Goal: Task Accomplishment & Management: Manage account settings

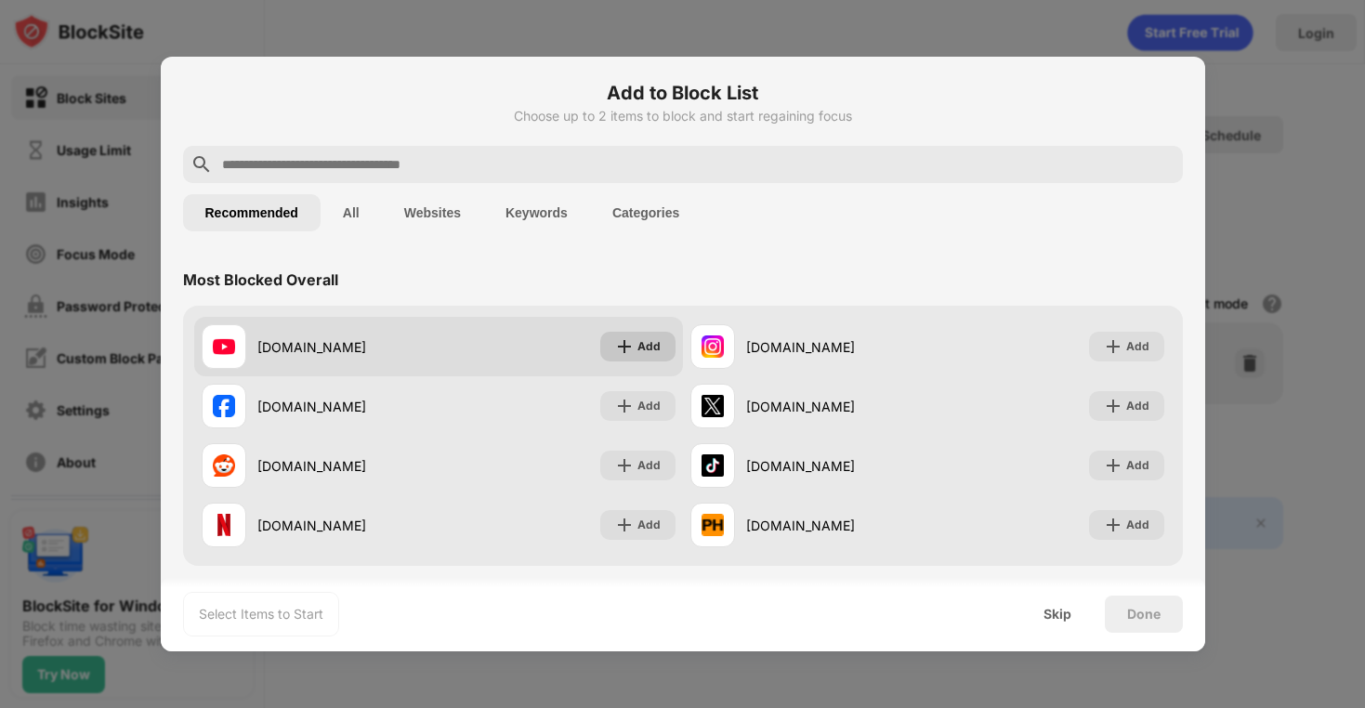
click at [640, 346] on div "Add" at bounding box center [648, 346] width 23 height 19
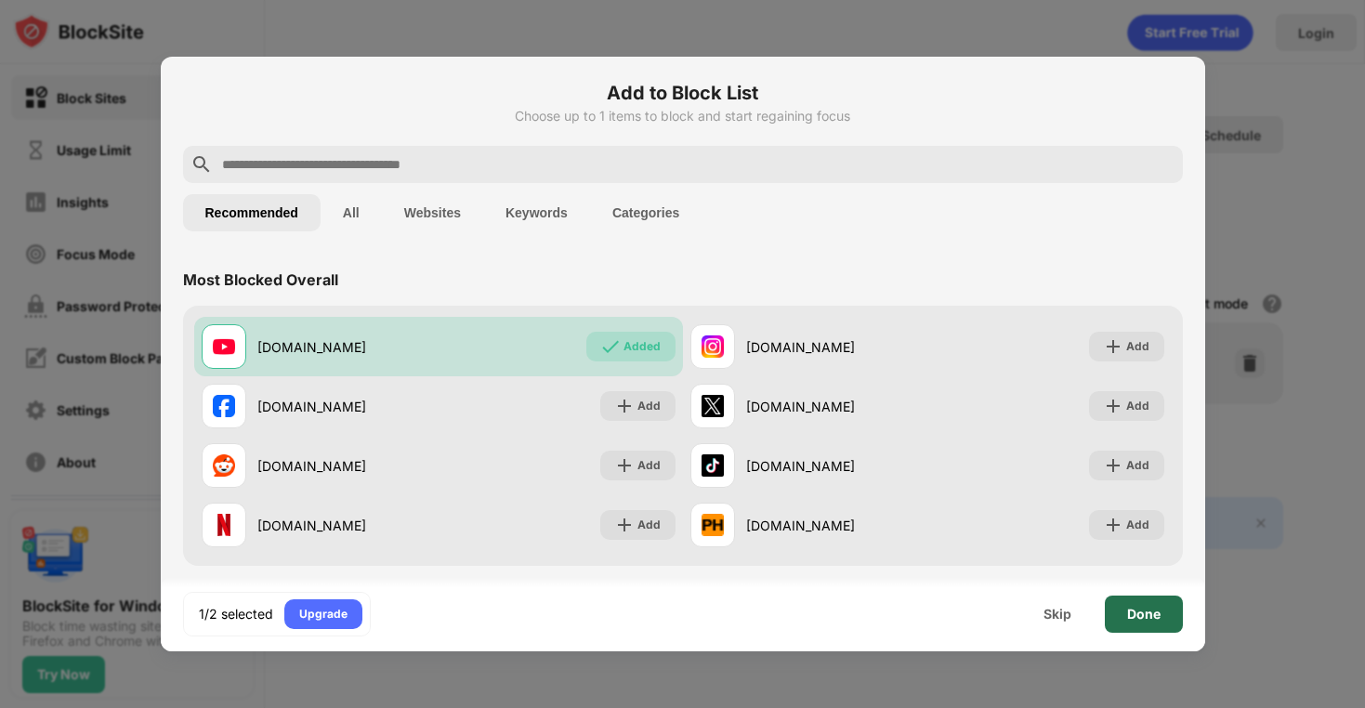
click at [1131, 610] on div "Done" at bounding box center [1143, 614] width 33 height 15
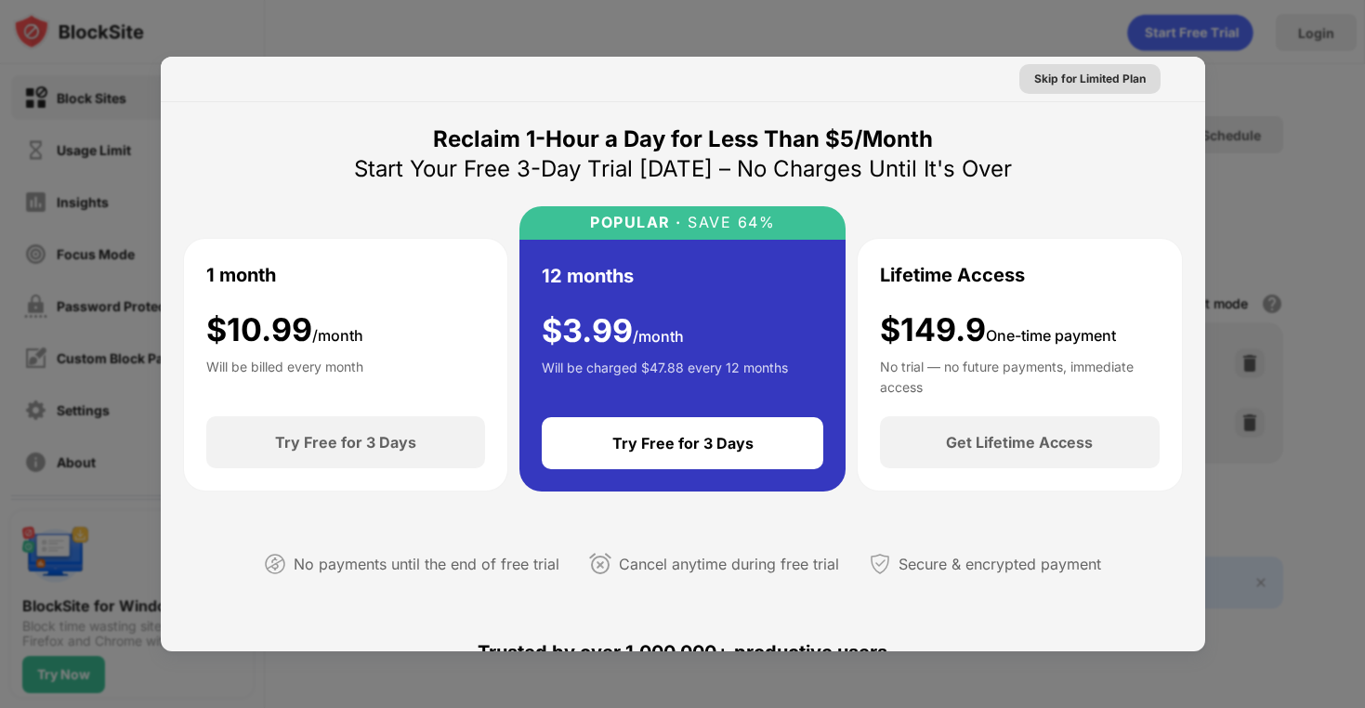
click at [1084, 81] on div "Skip for Limited Plan" at bounding box center [1090, 79] width 112 height 19
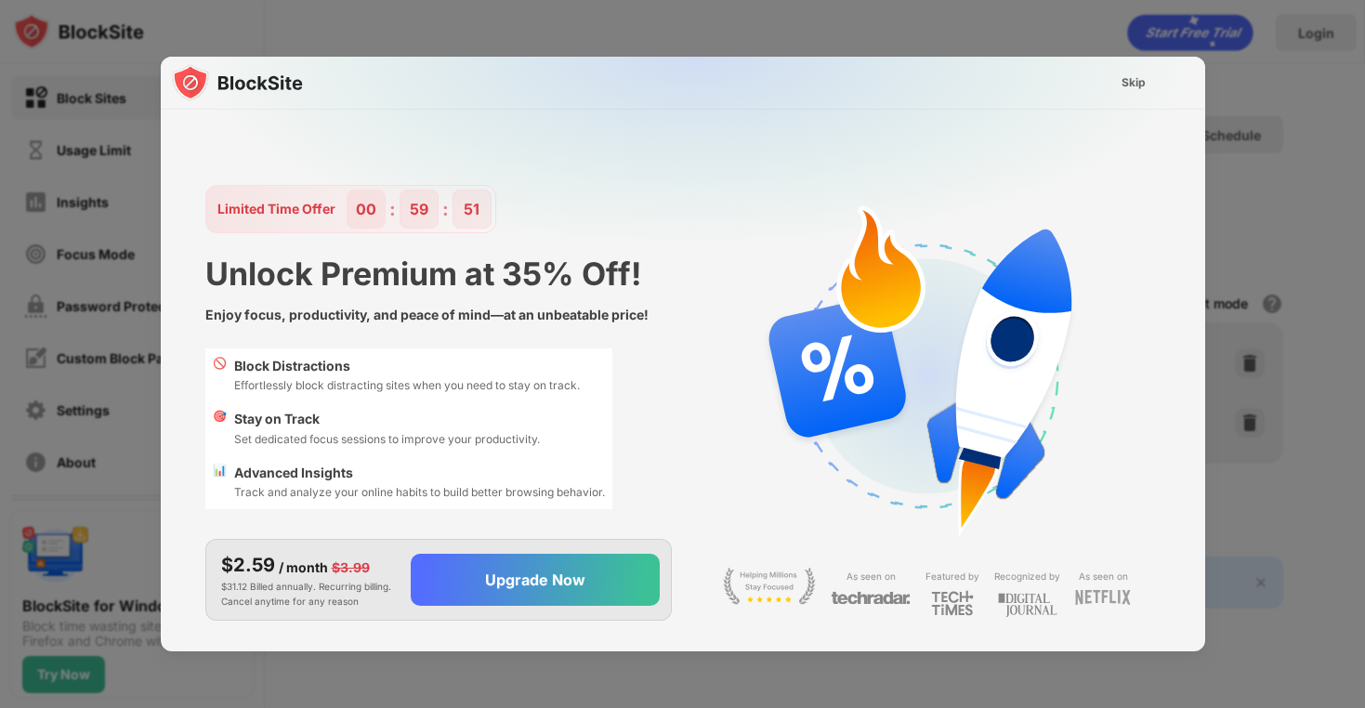
click at [1125, 81] on div "Skip" at bounding box center [1134, 82] width 24 height 19
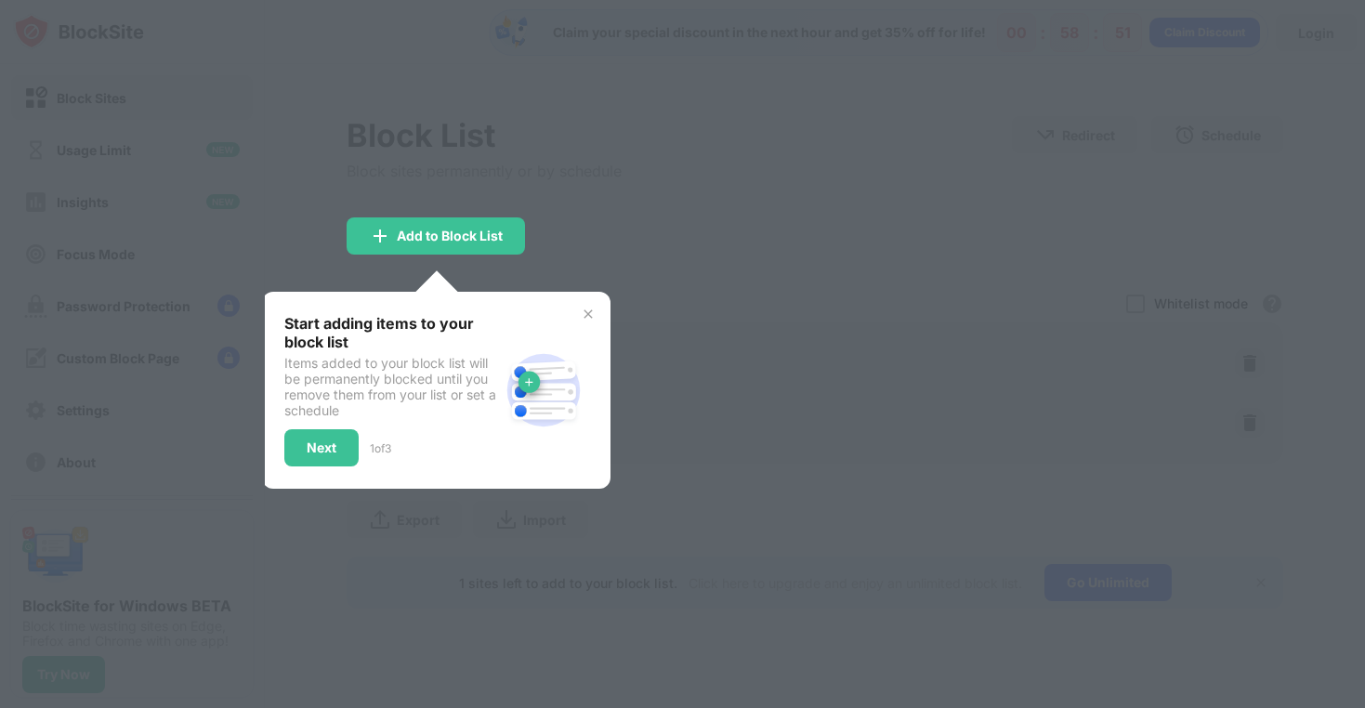
click at [587, 307] on img at bounding box center [588, 314] width 15 height 15
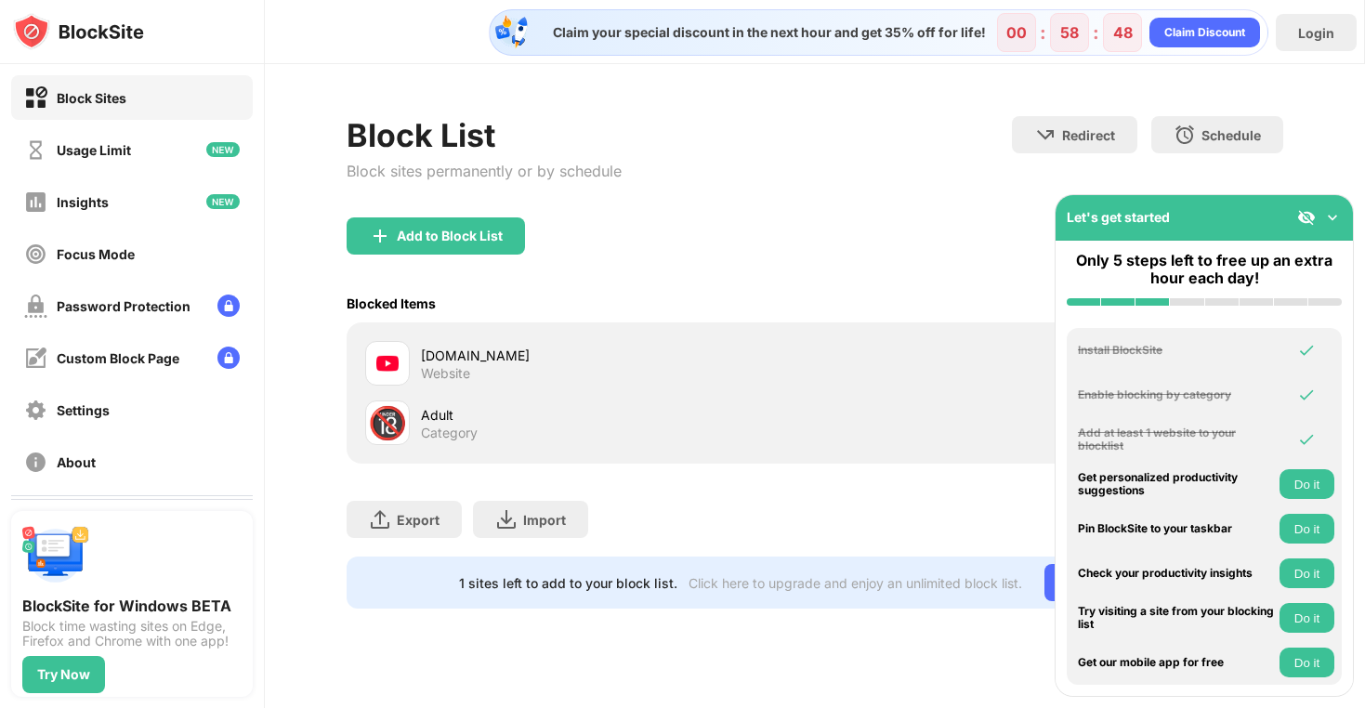
click at [821, 232] on div "Add to Block List" at bounding box center [815, 250] width 937 height 67
click at [1305, 487] on button "Do it" at bounding box center [1306, 484] width 55 height 30
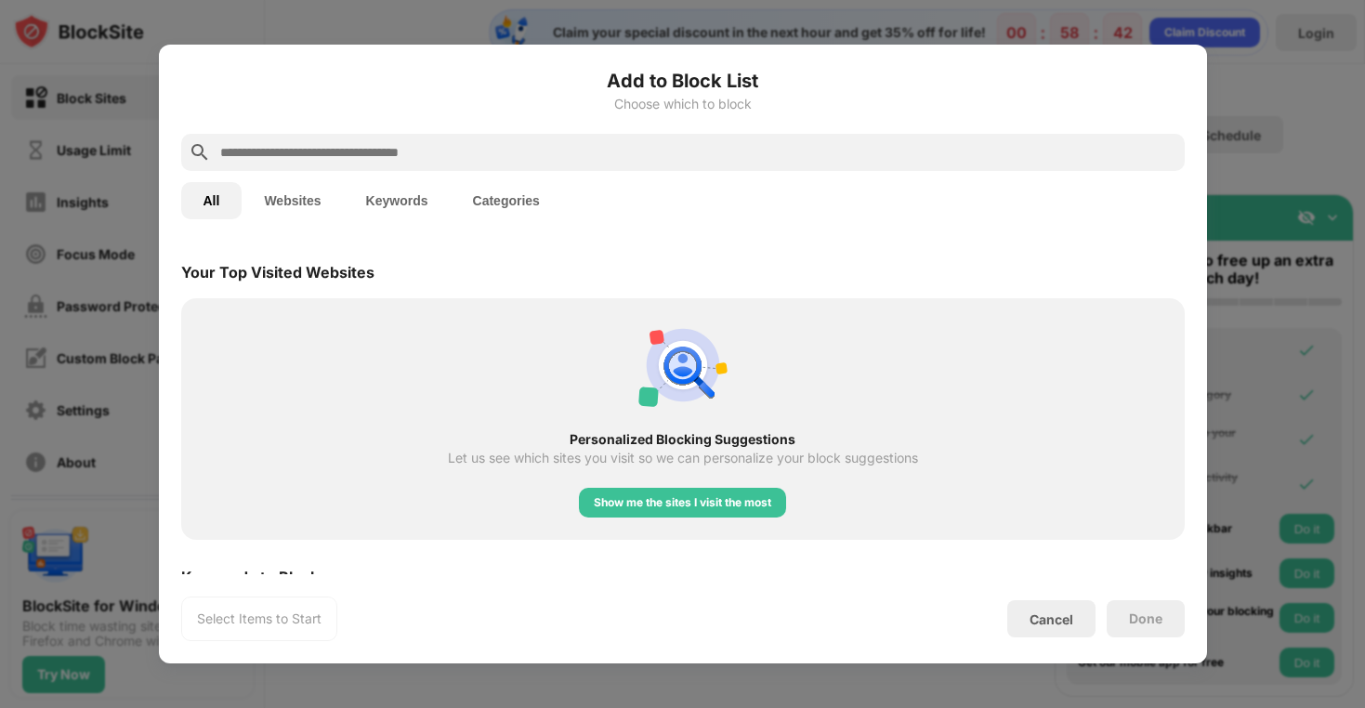
scroll to position [647, 0]
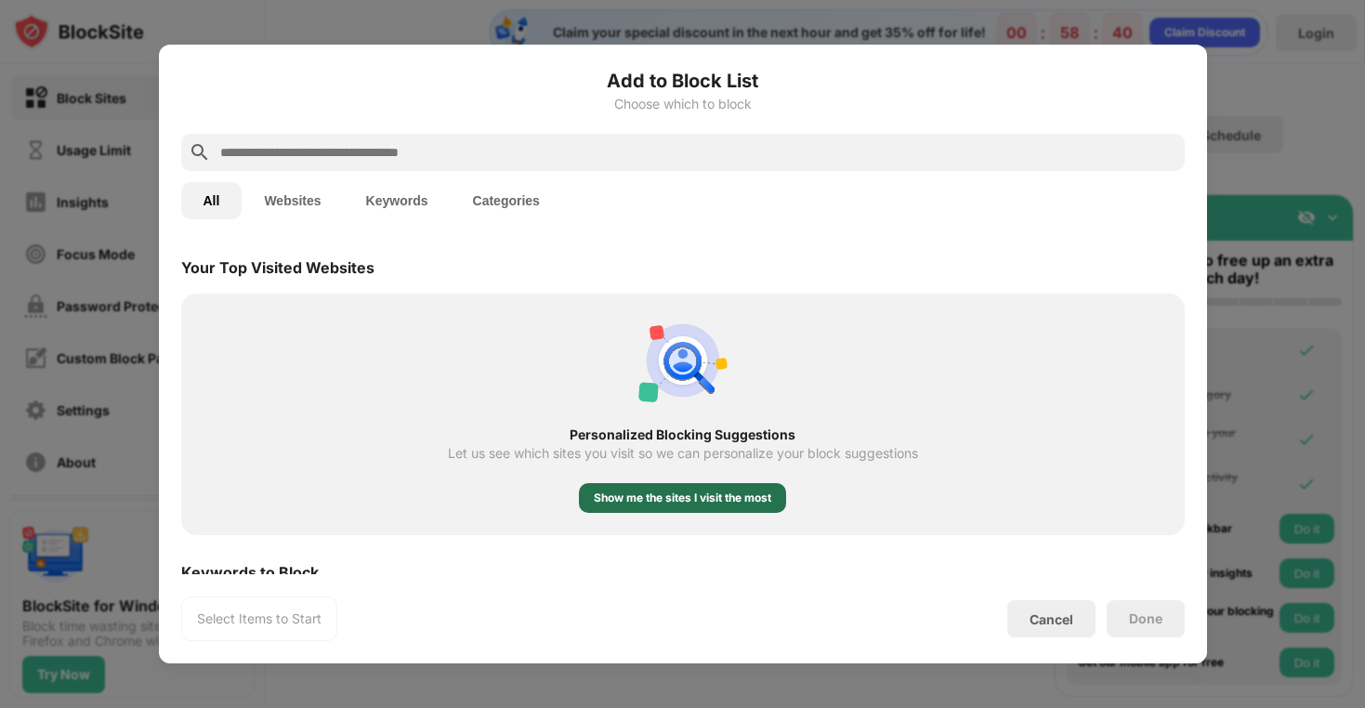
click at [661, 496] on div "Show me the sites I visit the most" at bounding box center [682, 498] width 177 height 19
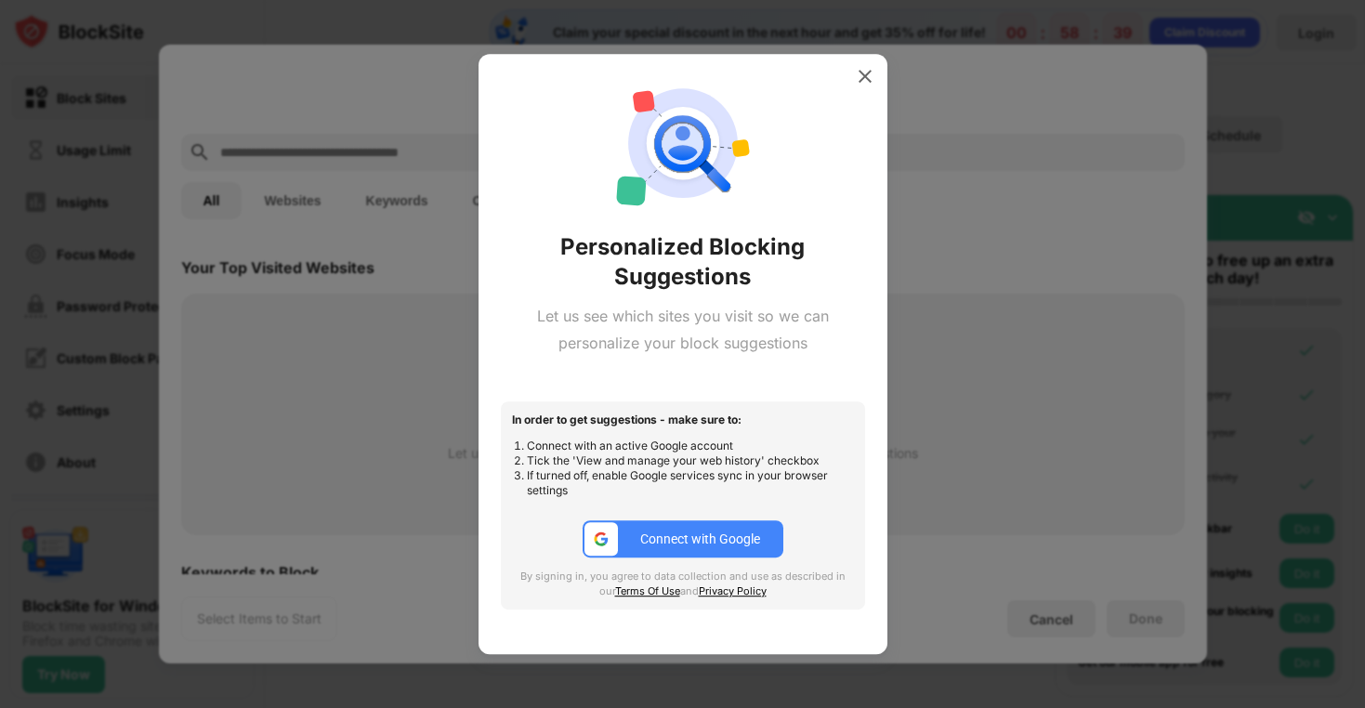
click at [689, 536] on div "Connect with Google" at bounding box center [700, 538] width 120 height 15
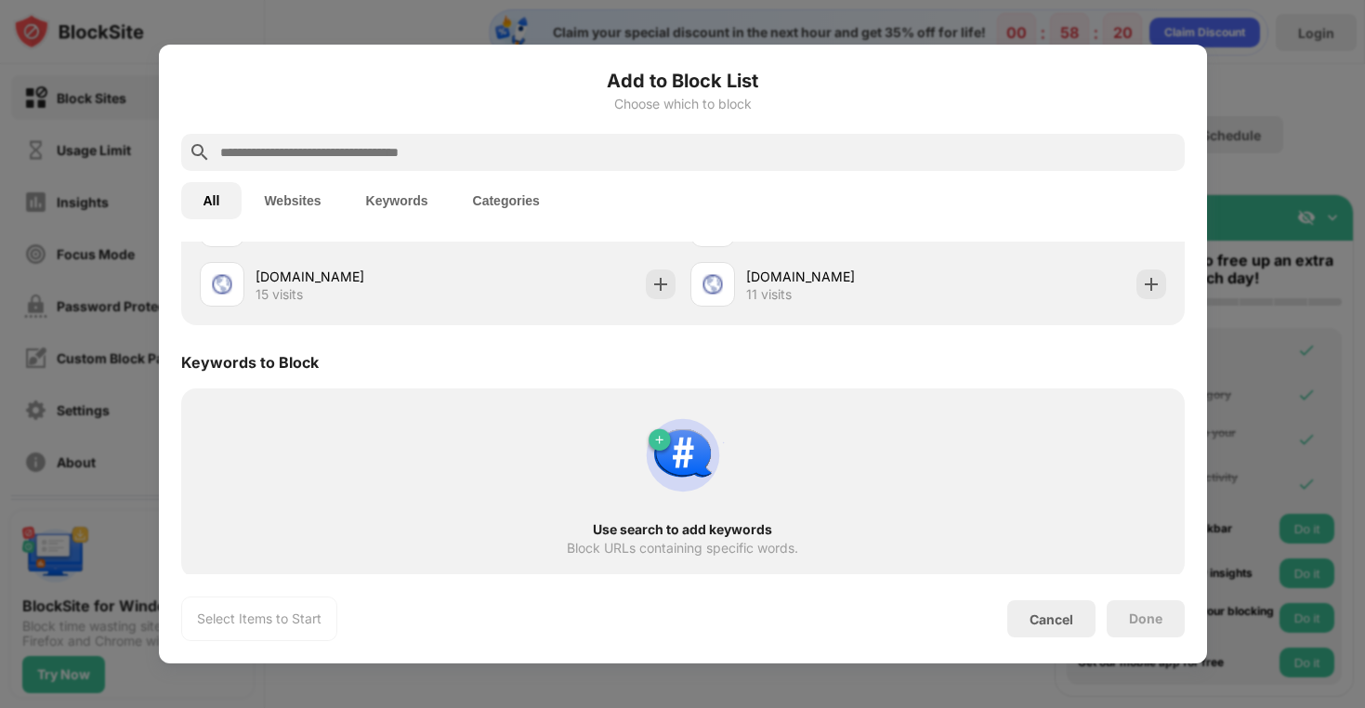
scroll to position [938, 0]
click at [676, 453] on img at bounding box center [682, 451] width 89 height 89
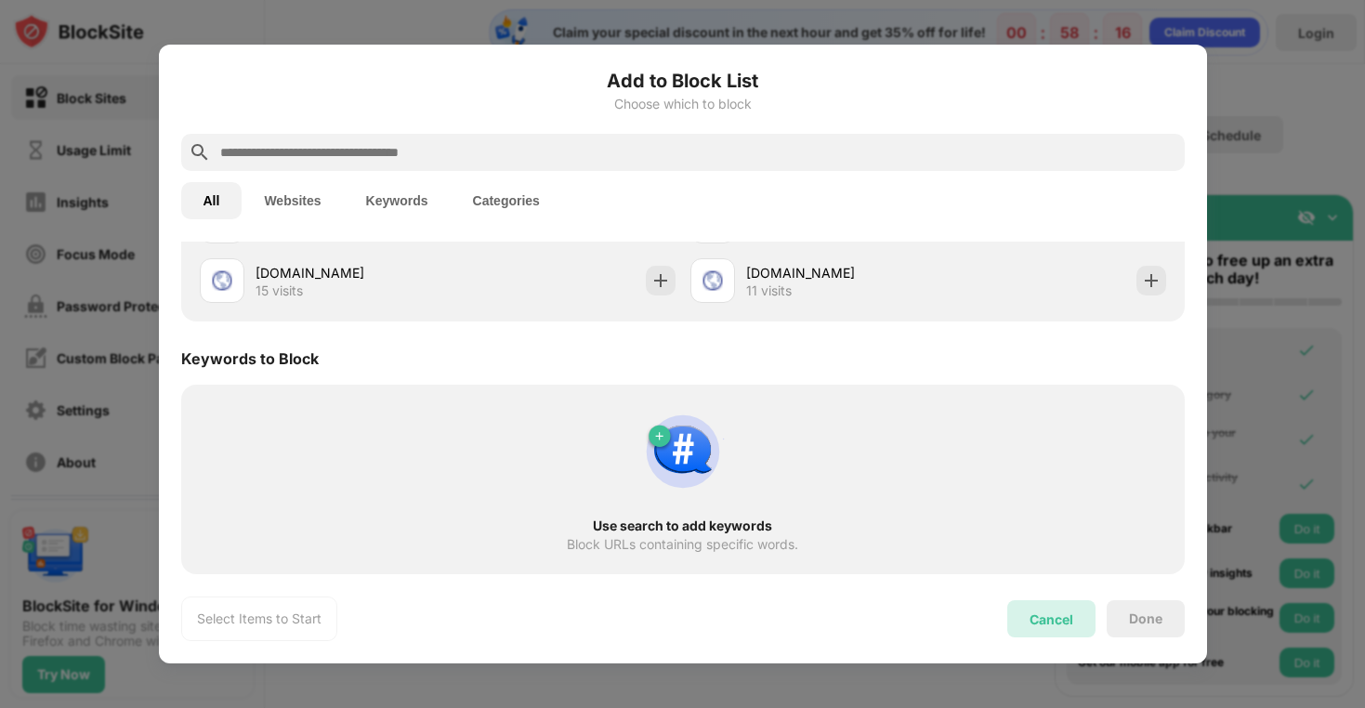
click at [1052, 617] on div "Cancel" at bounding box center [1052, 619] width 44 height 16
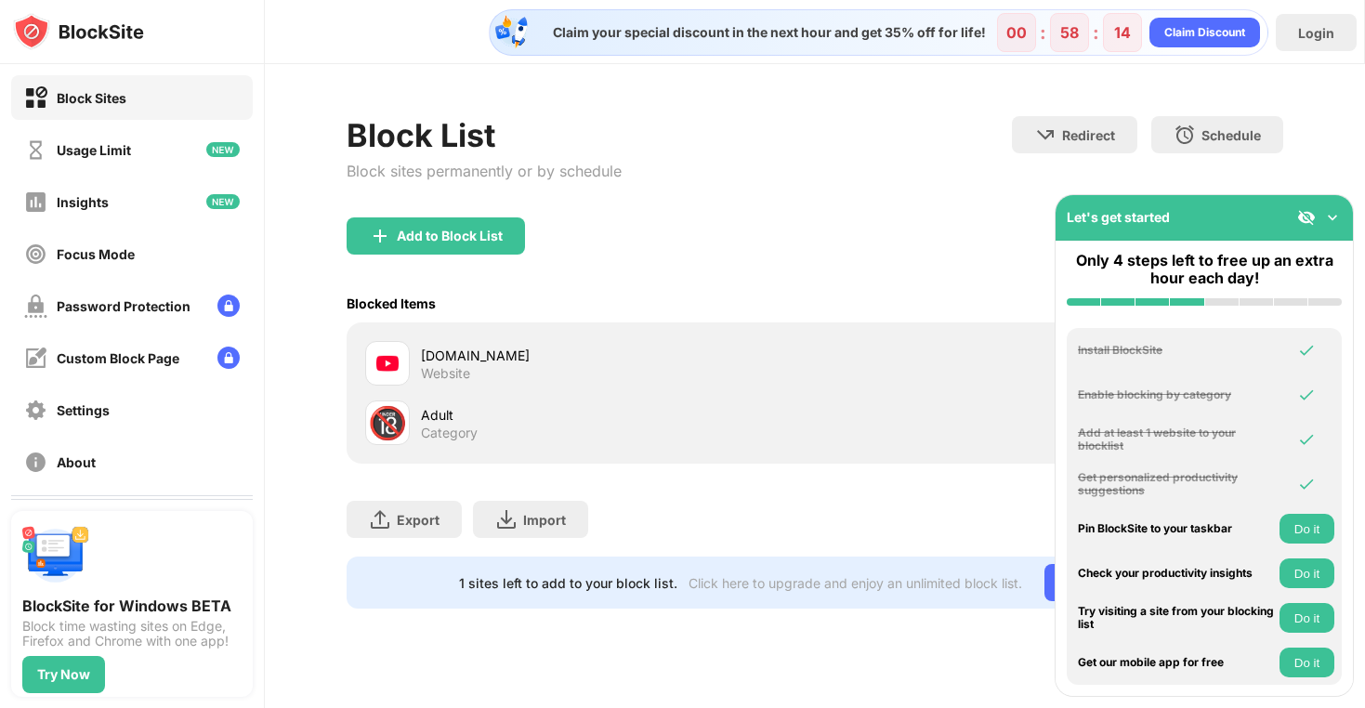
click at [1310, 528] on button "Do it" at bounding box center [1306, 529] width 55 height 30
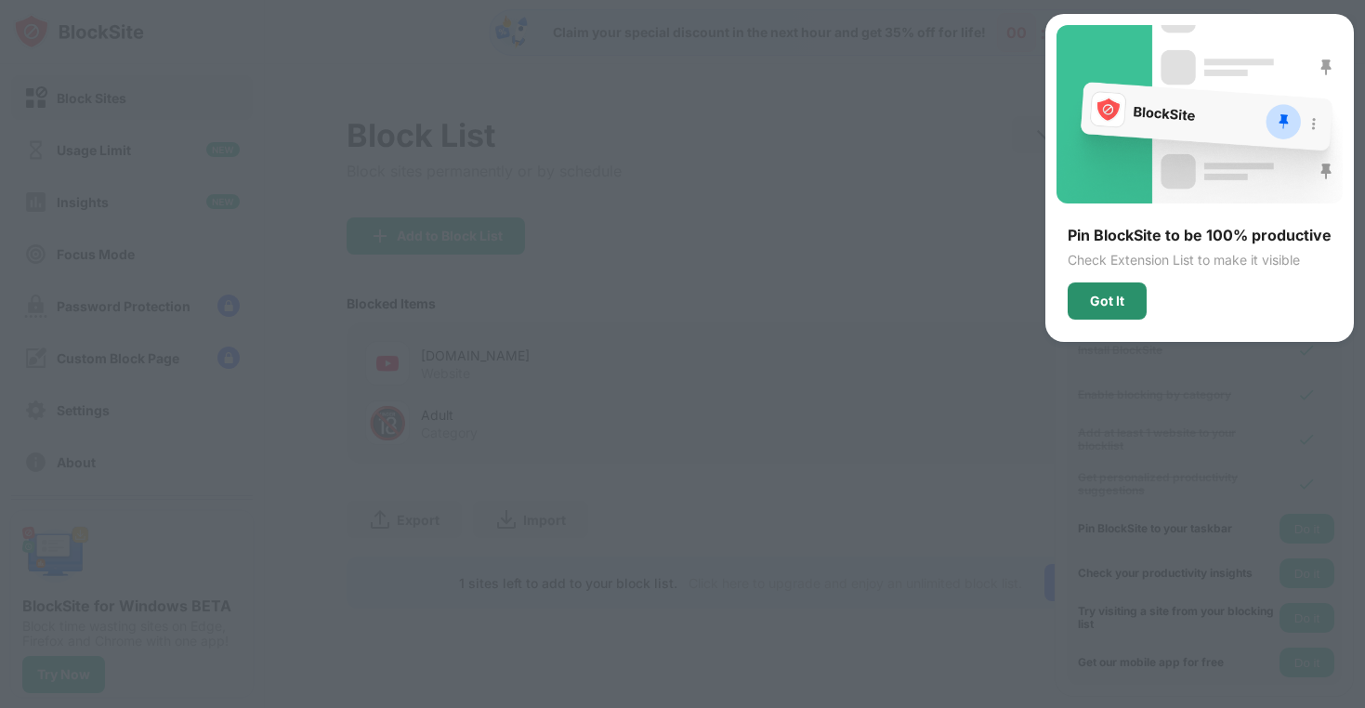
click at [1119, 295] on div "Got It" at bounding box center [1107, 301] width 34 height 15
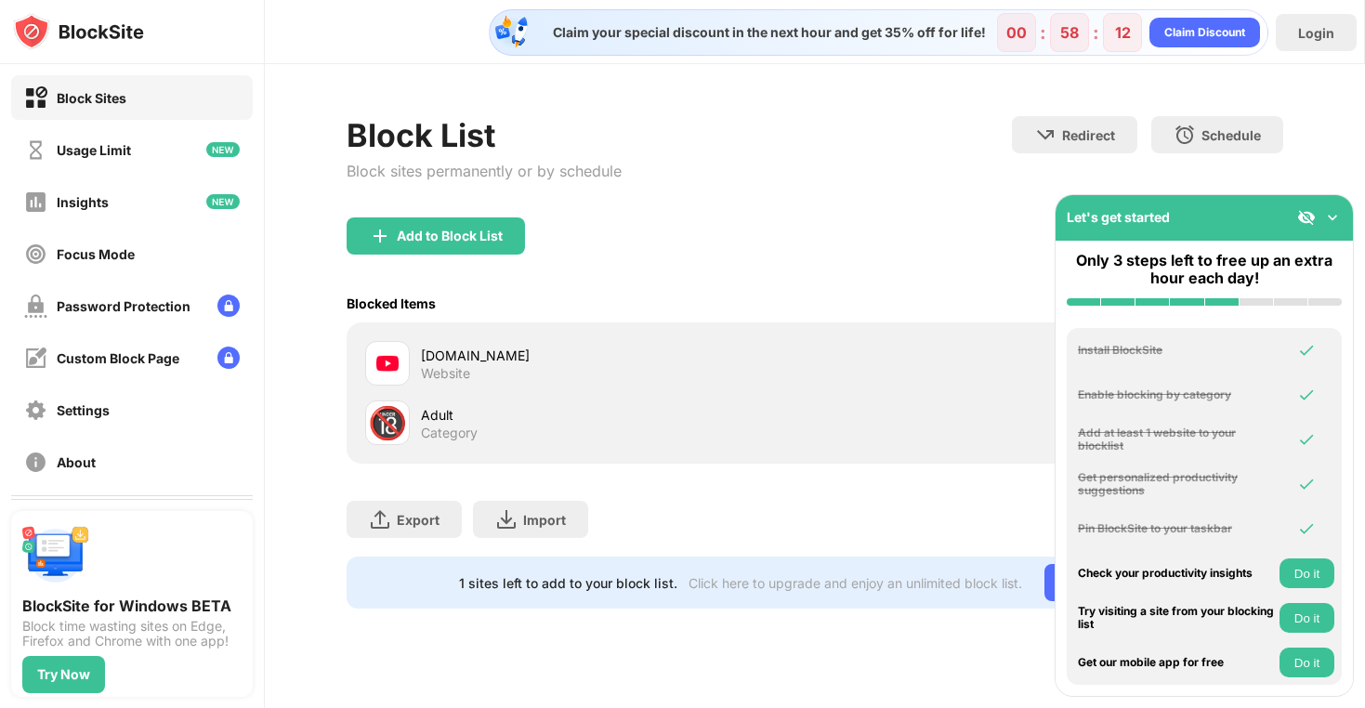
click at [1308, 583] on button "Do it" at bounding box center [1306, 573] width 55 height 30
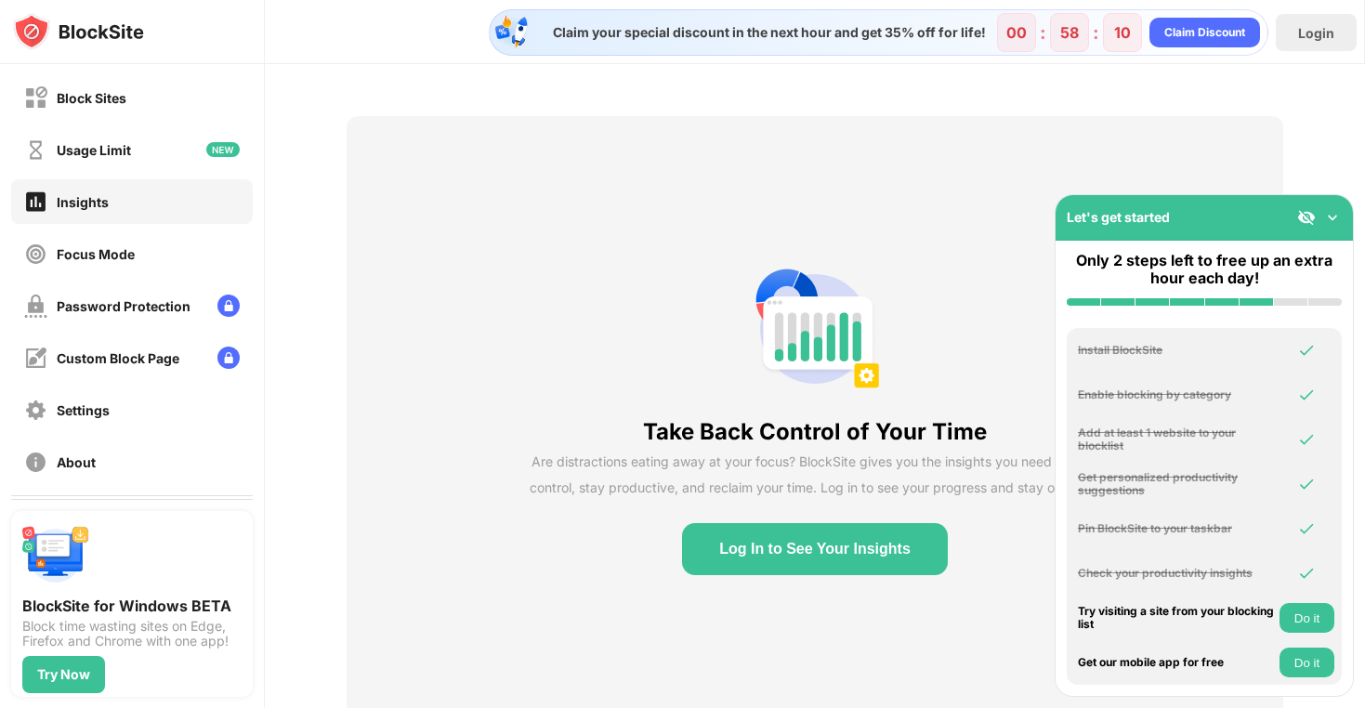
click at [913, 549] on button "Log In to See Your Insights" at bounding box center [815, 549] width 266 height 52
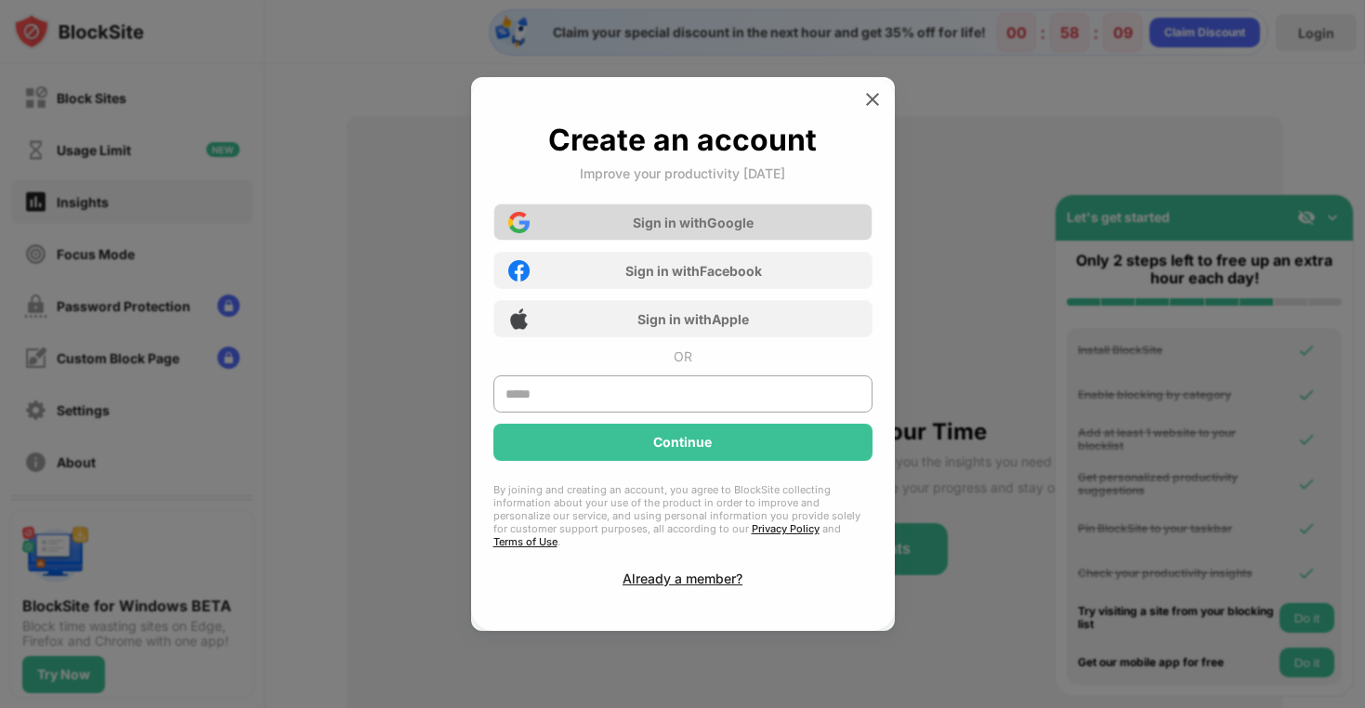
click at [767, 215] on div "Sign in with Google" at bounding box center [682, 221] width 379 height 37
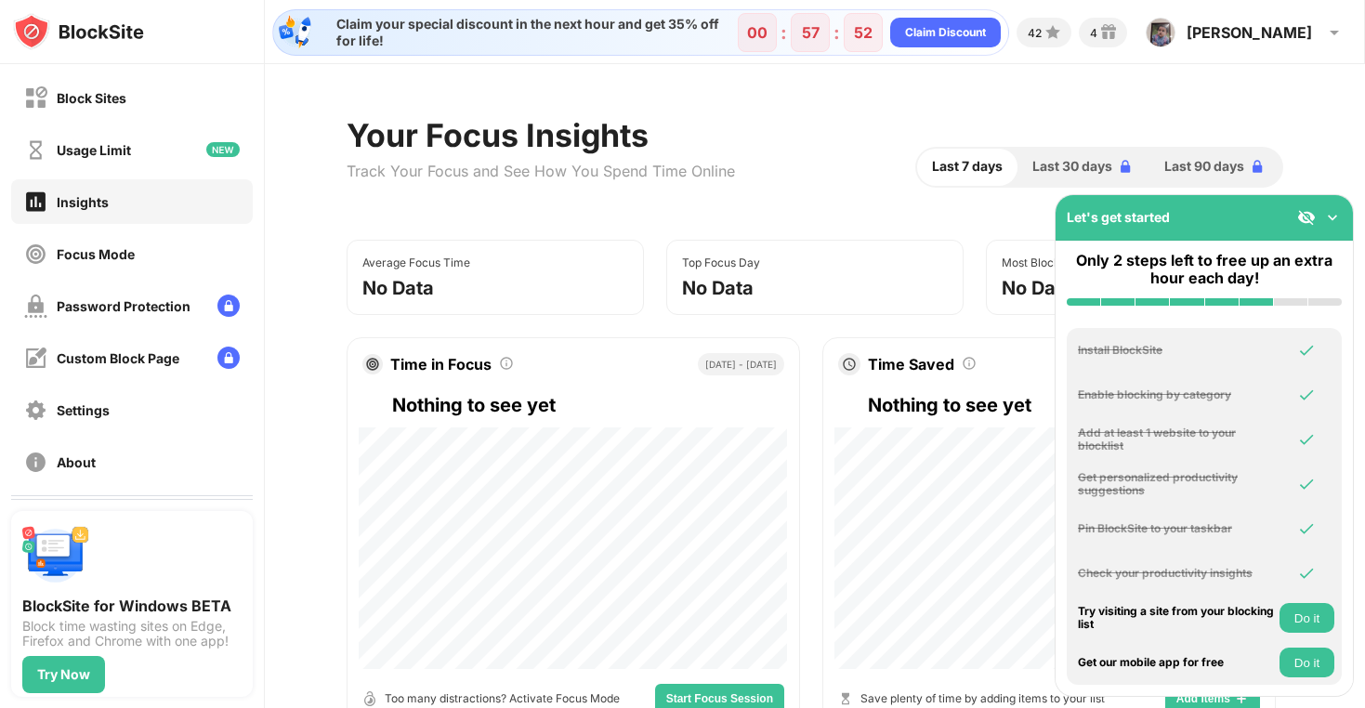
click at [1315, 618] on button "Do it" at bounding box center [1306, 618] width 55 height 30
click at [1305, 666] on button "Do it" at bounding box center [1306, 663] width 55 height 30
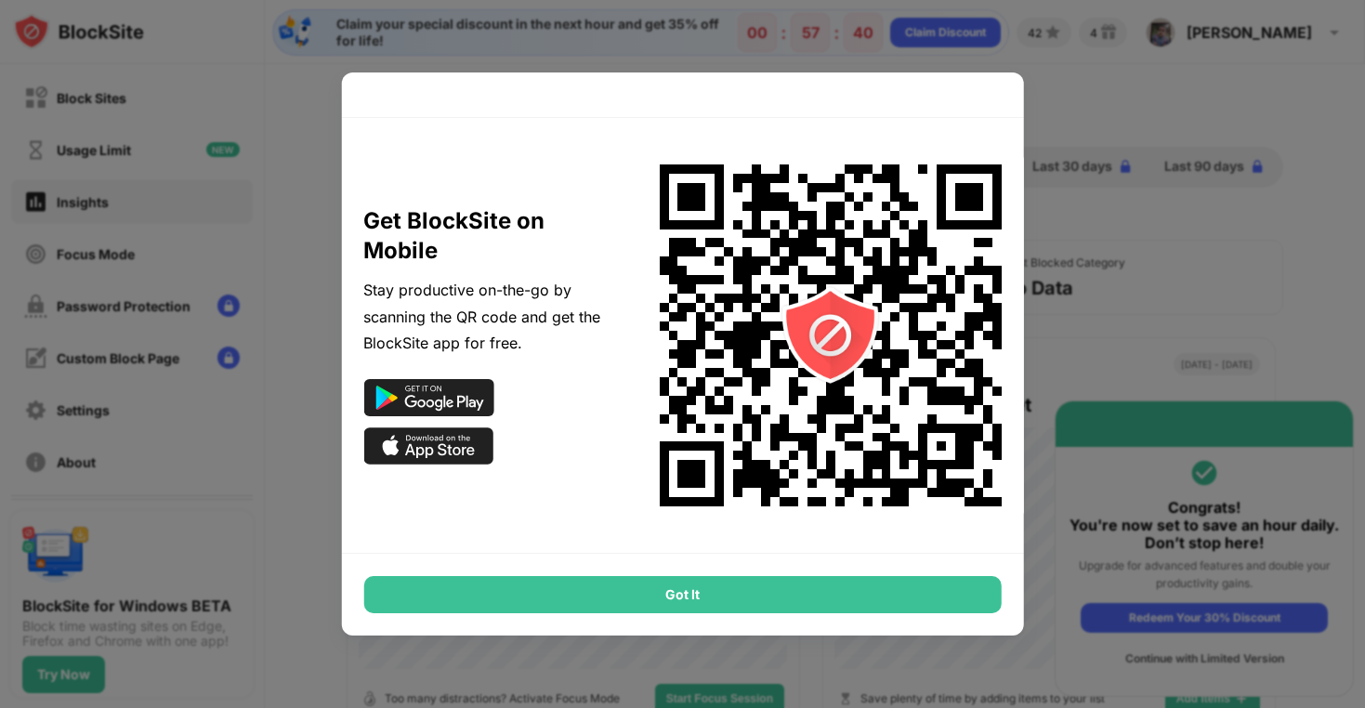
click at [734, 595] on div "Got It" at bounding box center [682, 594] width 638 height 37
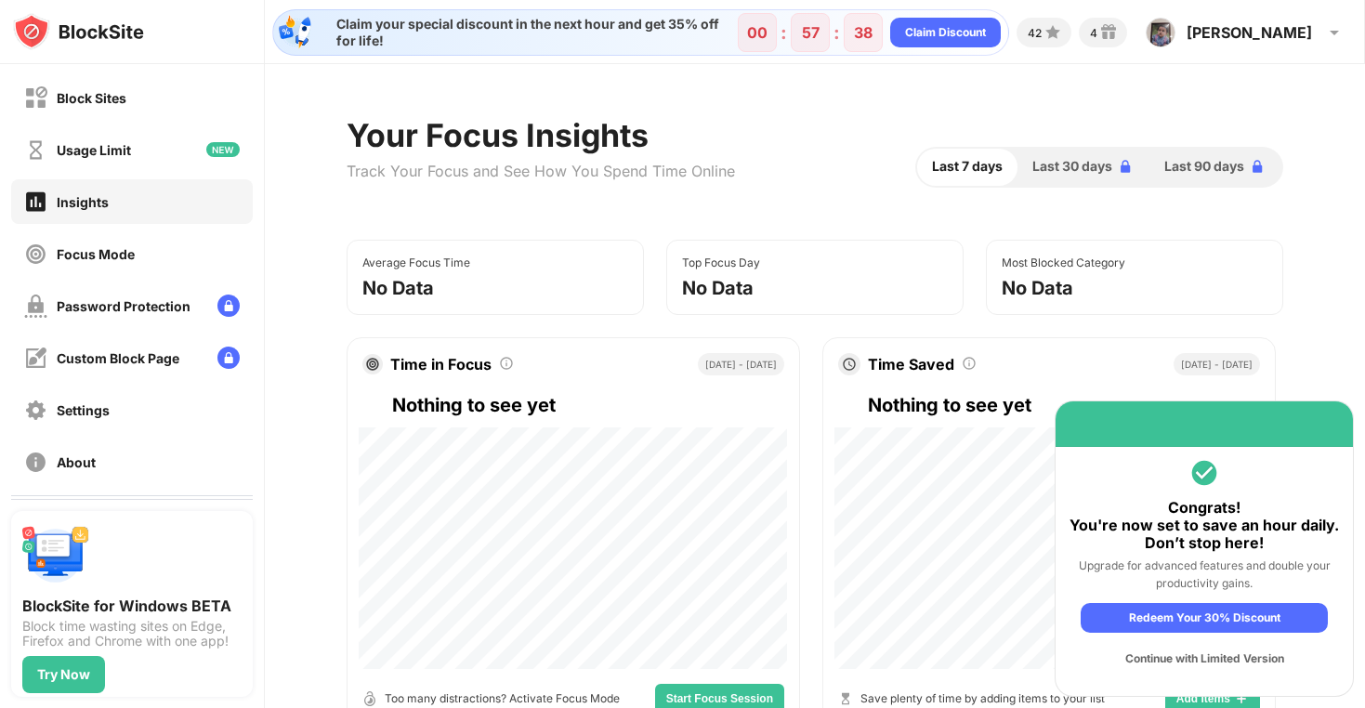
click at [1213, 660] on div "Continue with Limited Version" at bounding box center [1204, 659] width 247 height 30
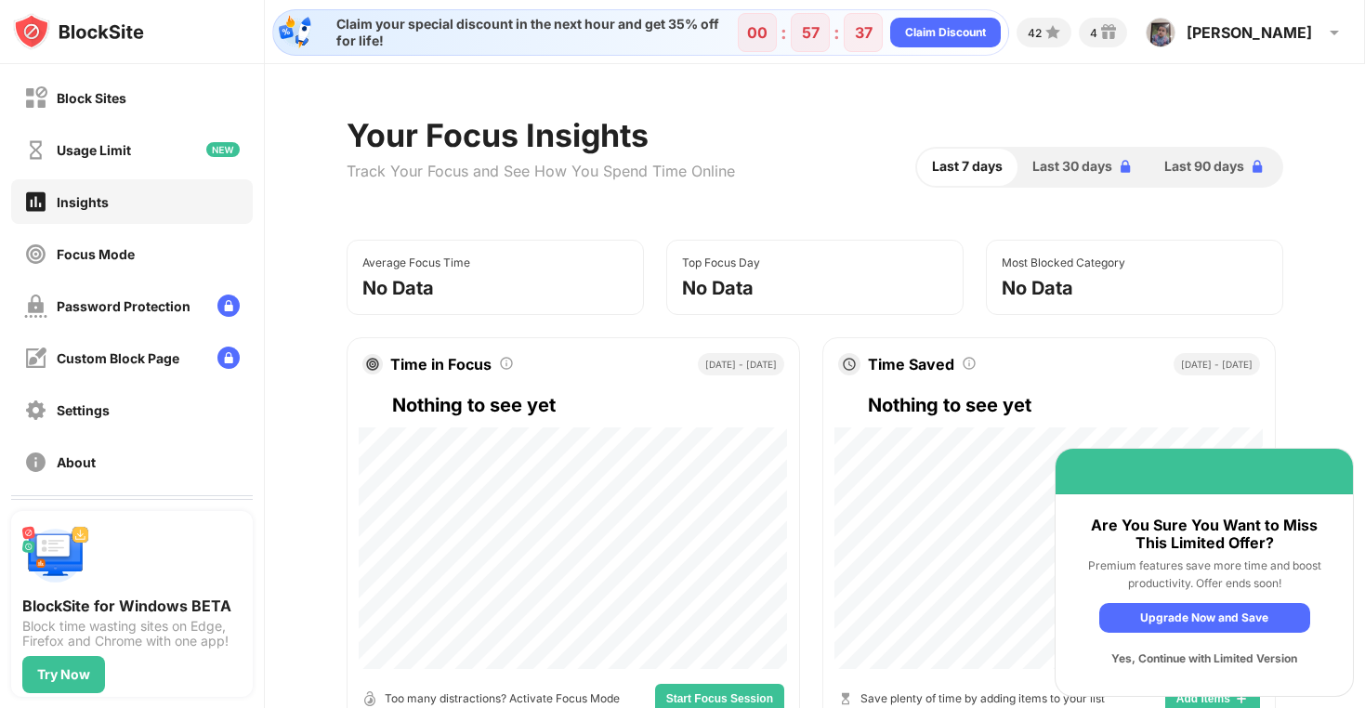
click at [1213, 655] on div "Yes, Continue with Limited Version" at bounding box center [1204, 659] width 211 height 30
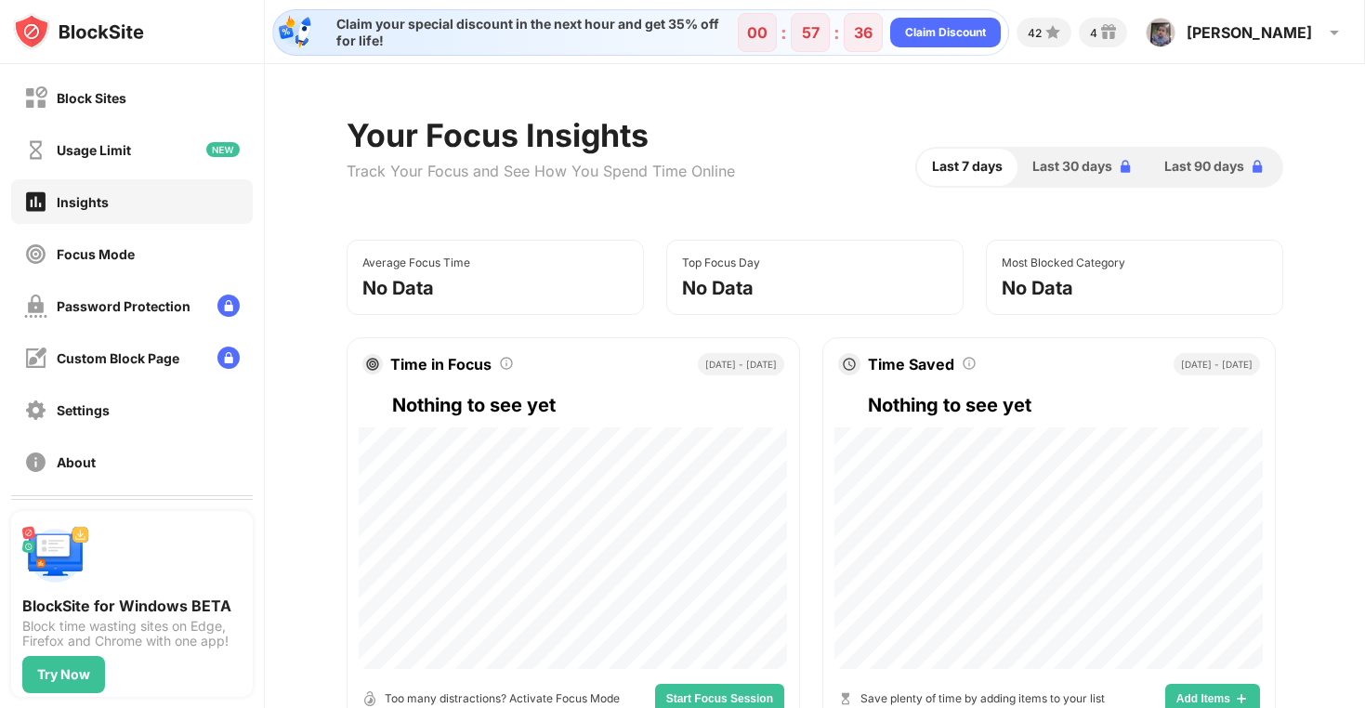
scroll to position [64, 0]
